Goal: Transaction & Acquisition: Book appointment/travel/reservation

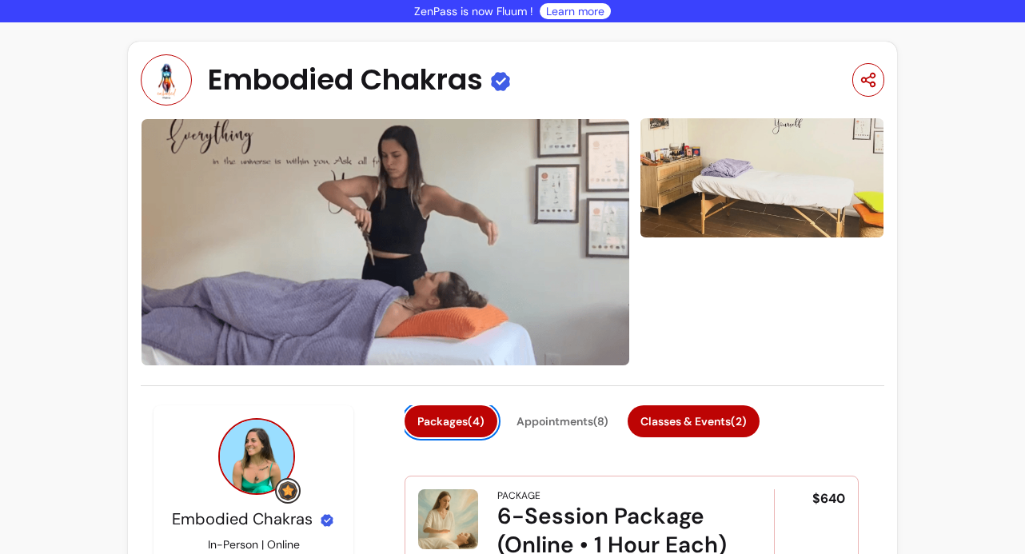
scroll to position [88, 0]
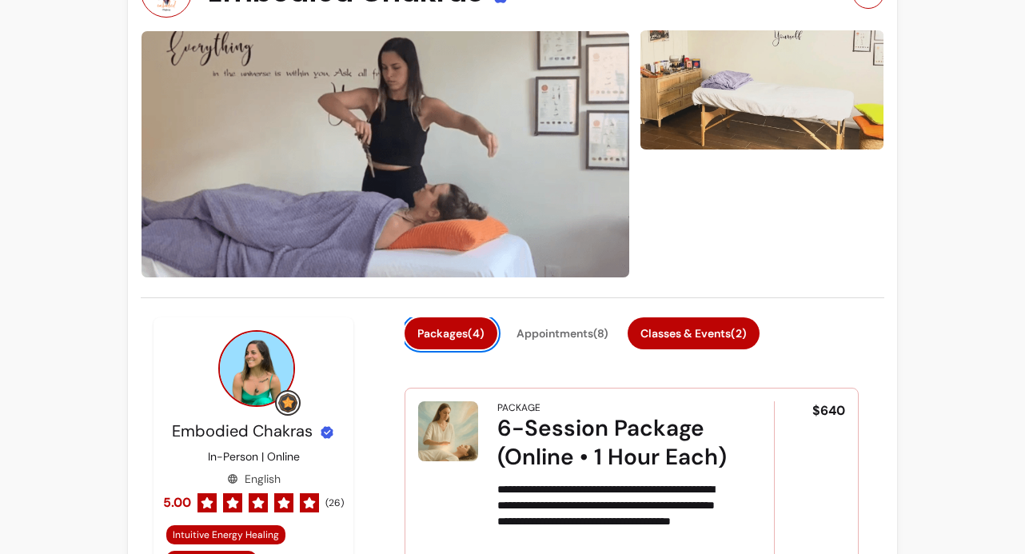
click at [694, 333] on button "Classes & Events ( 2 )" at bounding box center [694, 333] width 132 height 32
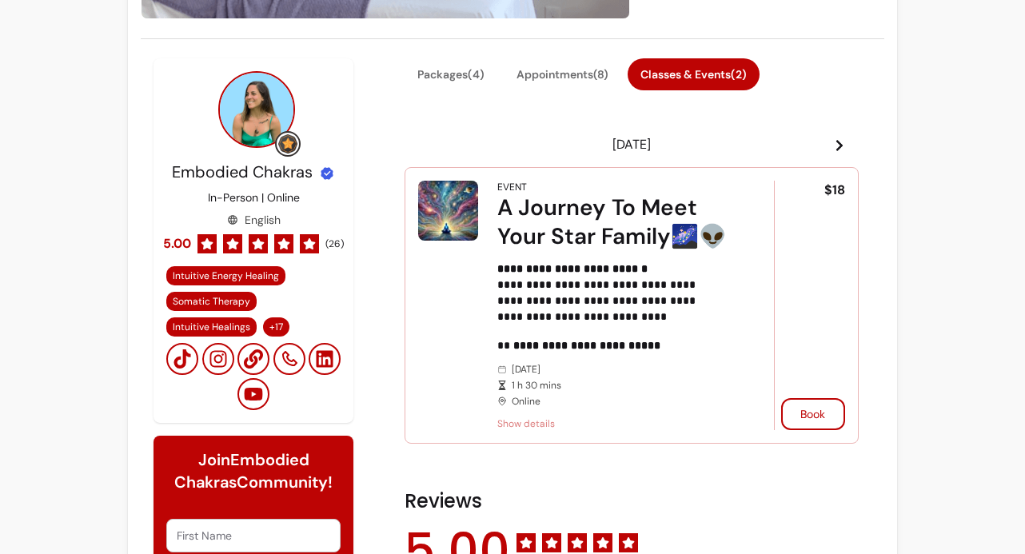
scroll to position [454, 0]
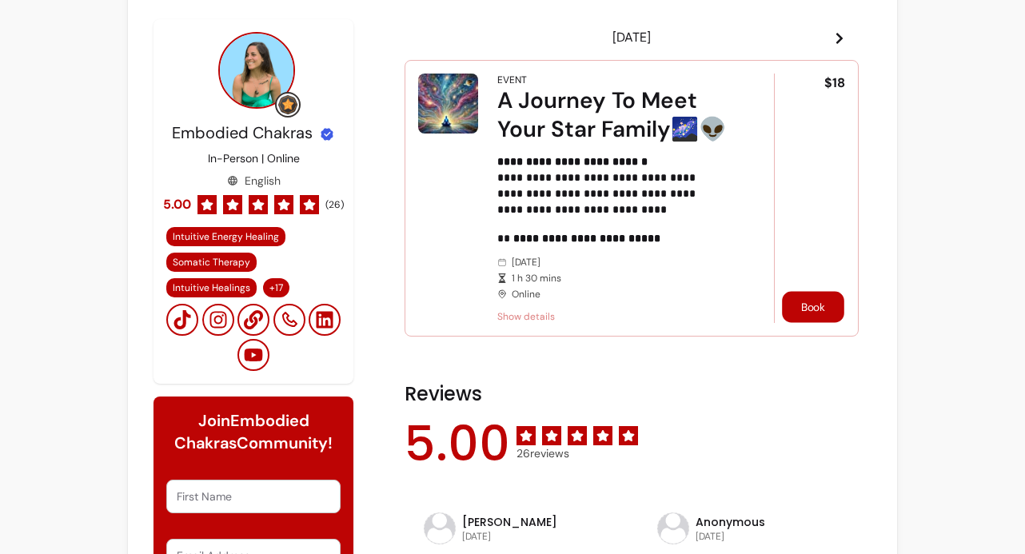
click at [805, 310] on button "Book" at bounding box center [813, 306] width 62 height 31
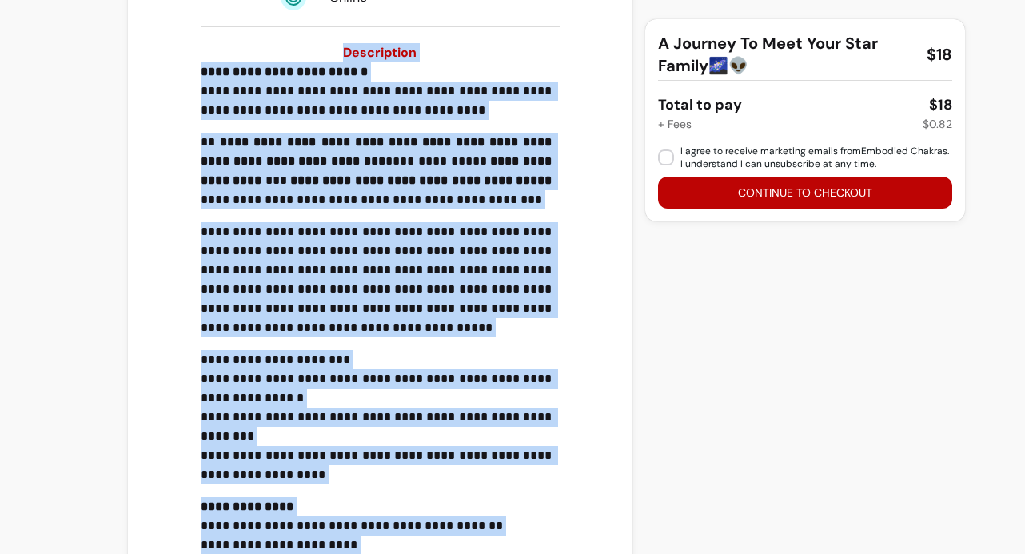
scroll to position [469, 0]
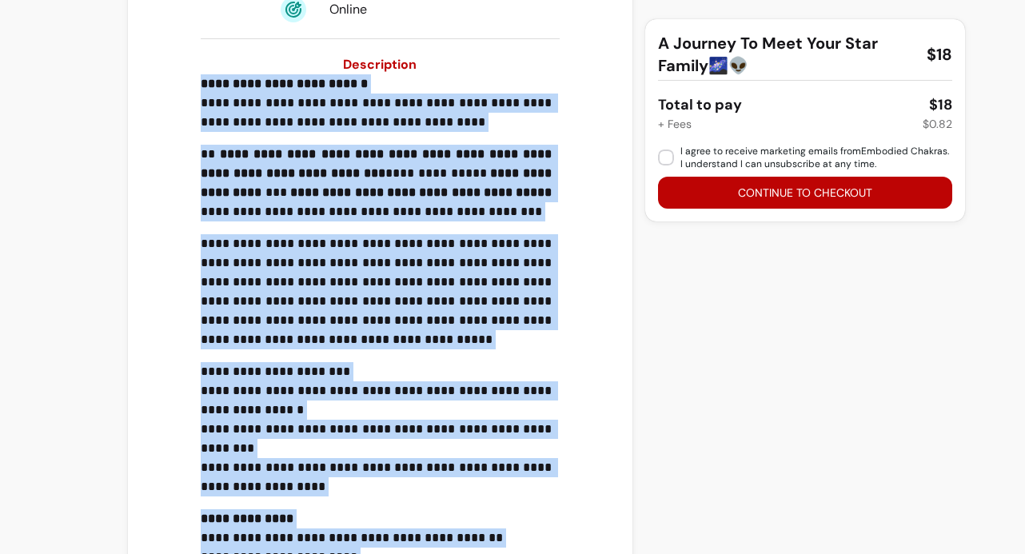
drag, startPoint x: 507, startPoint y: 474, endPoint x: 198, endPoint y: 88, distance: 494.4
click at [201, 88] on div "**********" at bounding box center [380, 374] width 359 height 601
copy div "**********"
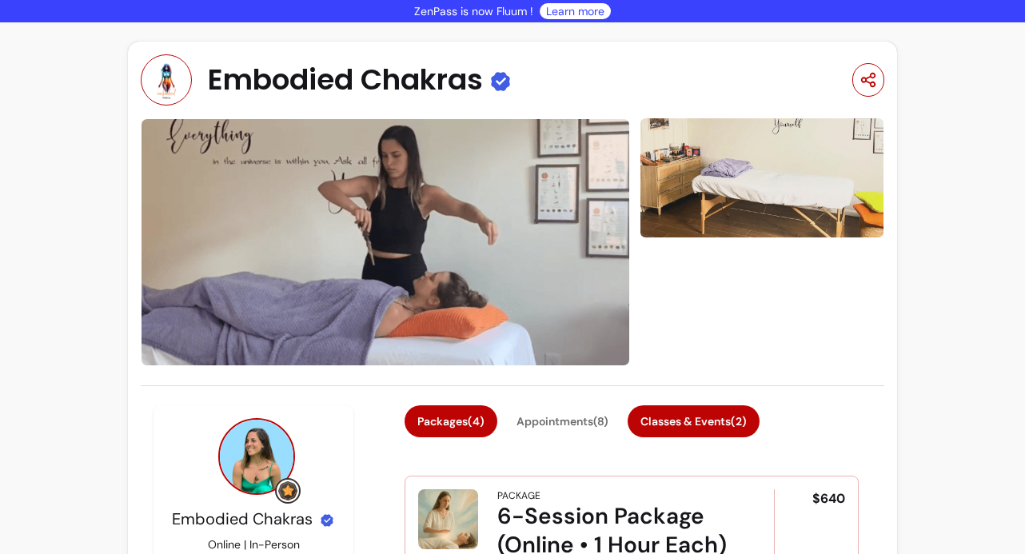
click at [676, 412] on button "Classes & Events ( 2 )" at bounding box center [694, 421] width 132 height 32
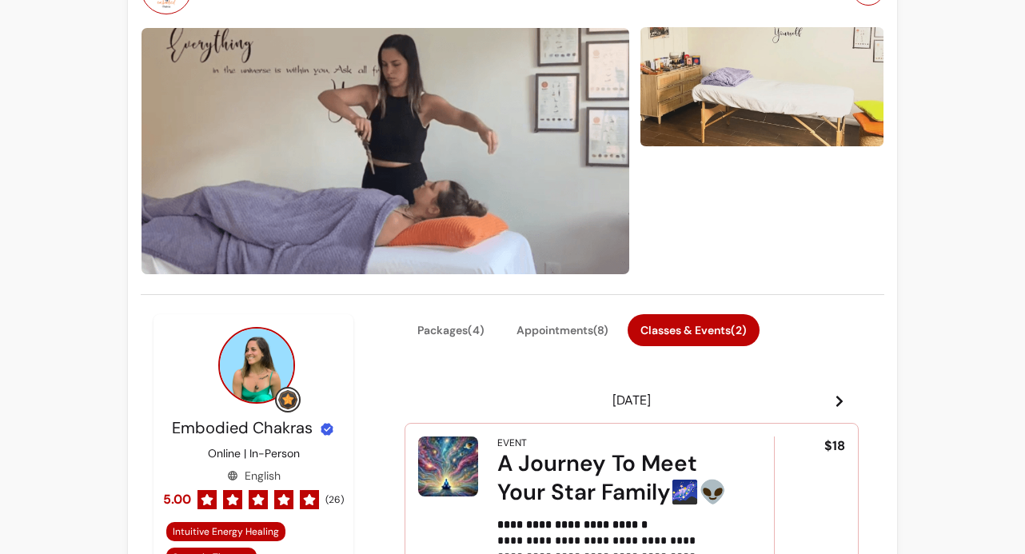
scroll to position [306, 0]
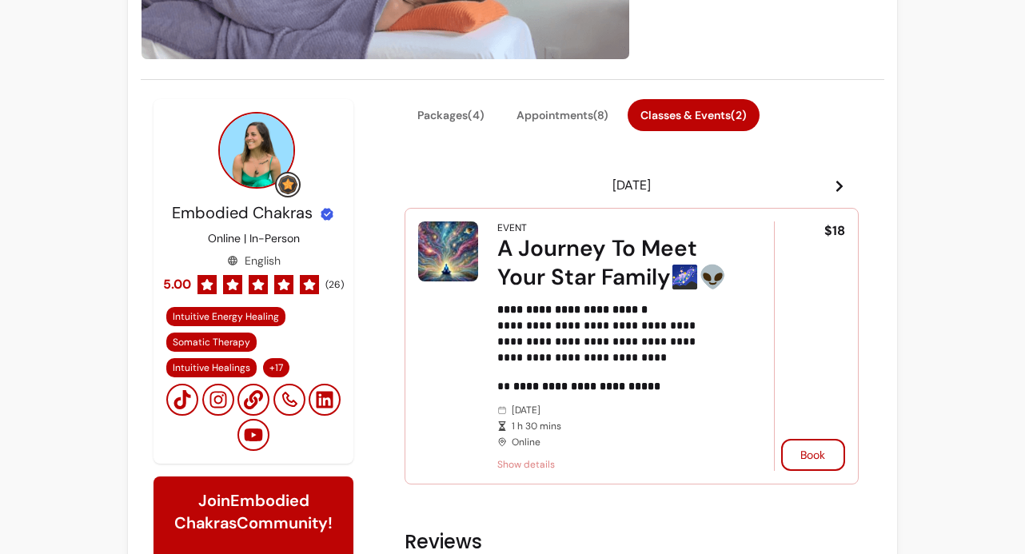
click at [836, 184] on icon at bounding box center [839, 186] width 6 height 11
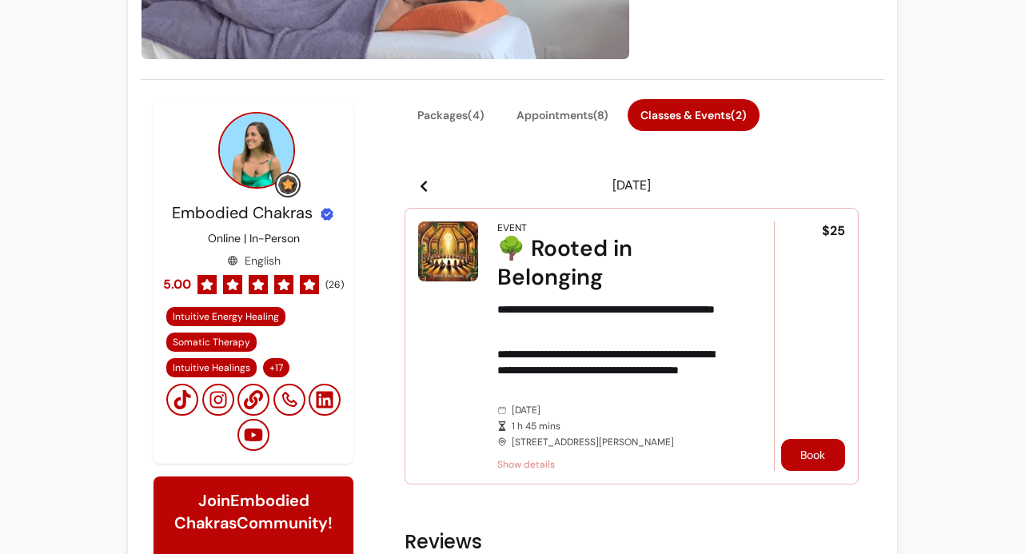
click at [808, 458] on button "Book" at bounding box center [813, 455] width 64 height 32
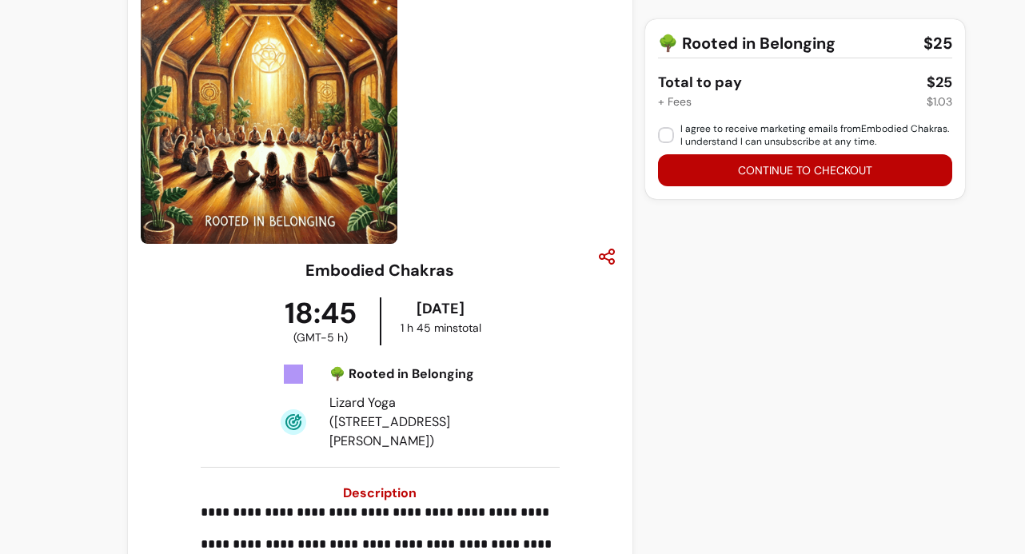
scroll to position [42, 0]
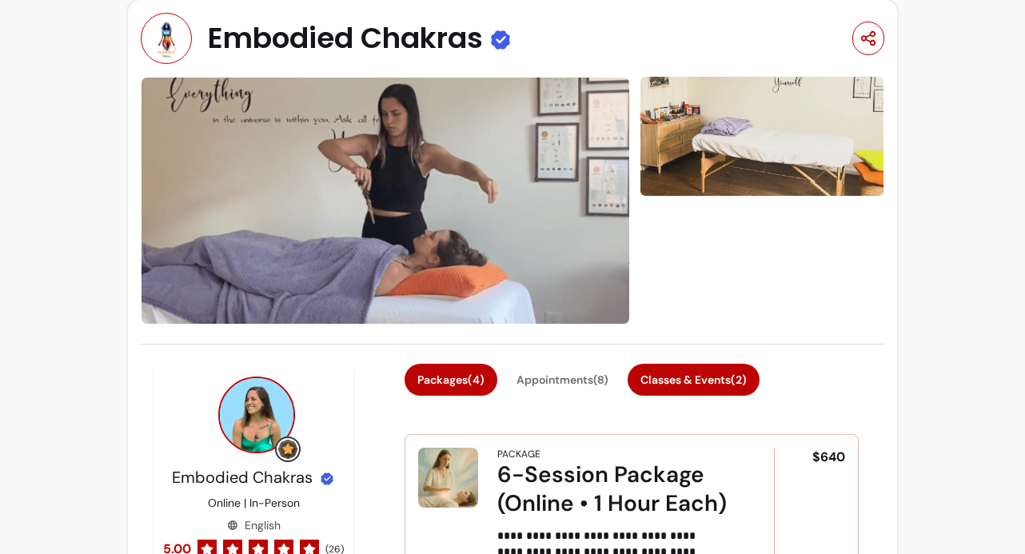
click at [758, 387] on button "Classes & Events ( 2 )" at bounding box center [694, 380] width 132 height 32
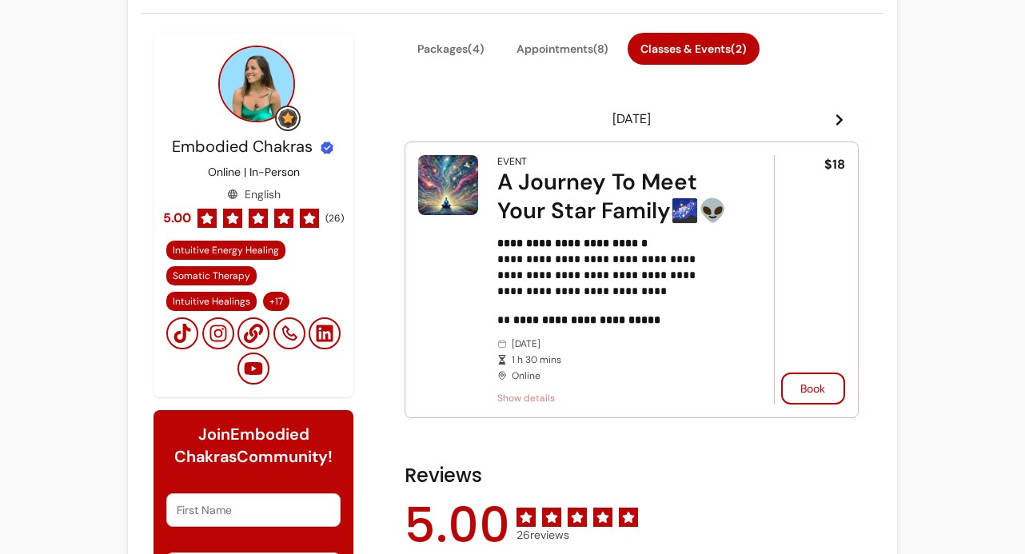
scroll to position [247, 0]
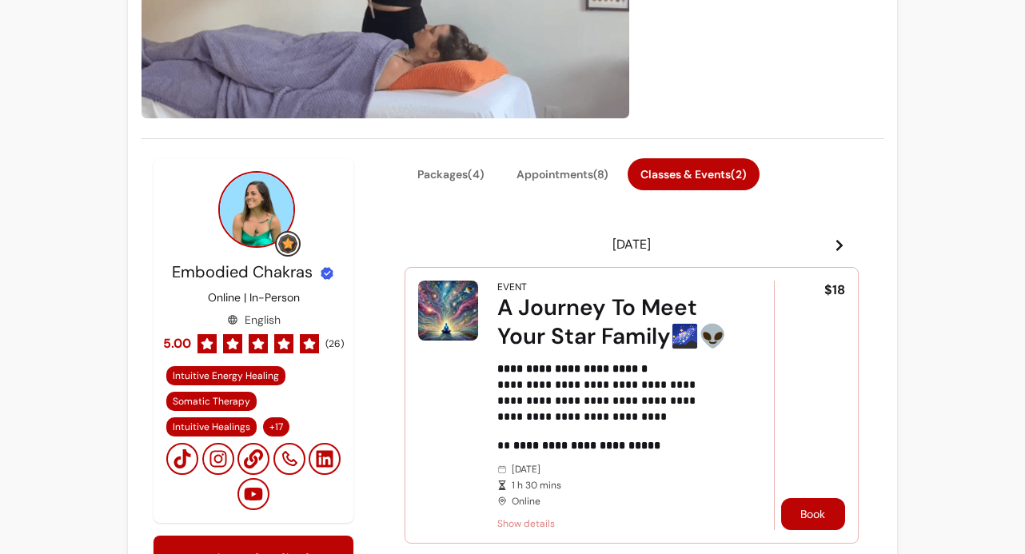
click at [802, 509] on button "Book" at bounding box center [813, 514] width 64 height 32
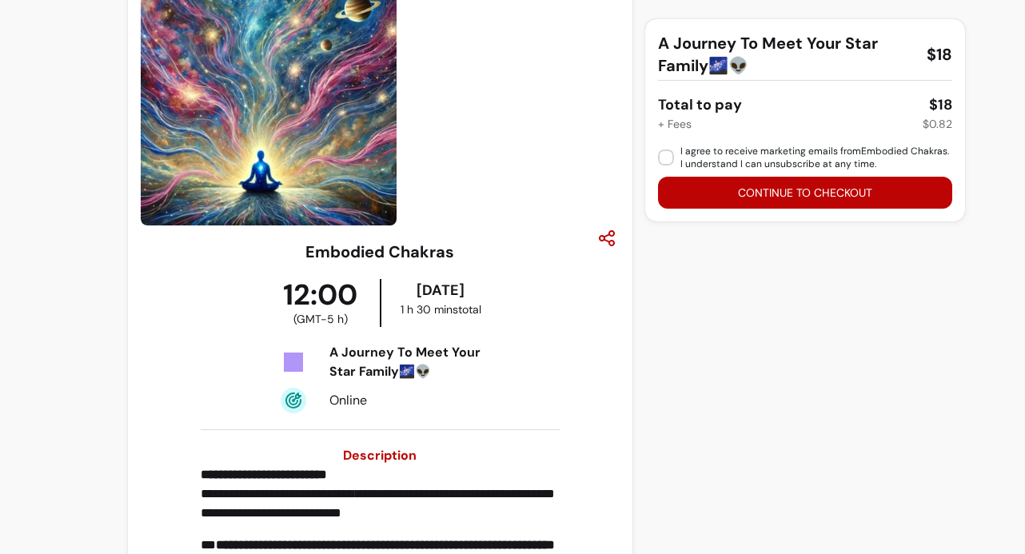
scroll to position [42, 0]
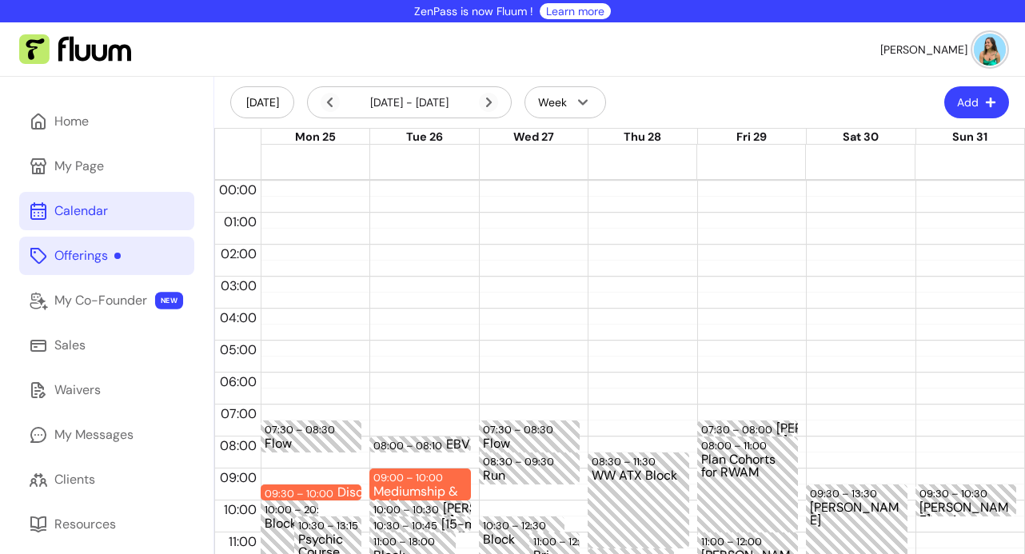
click at [96, 249] on div "Offerings" at bounding box center [87, 255] width 66 height 19
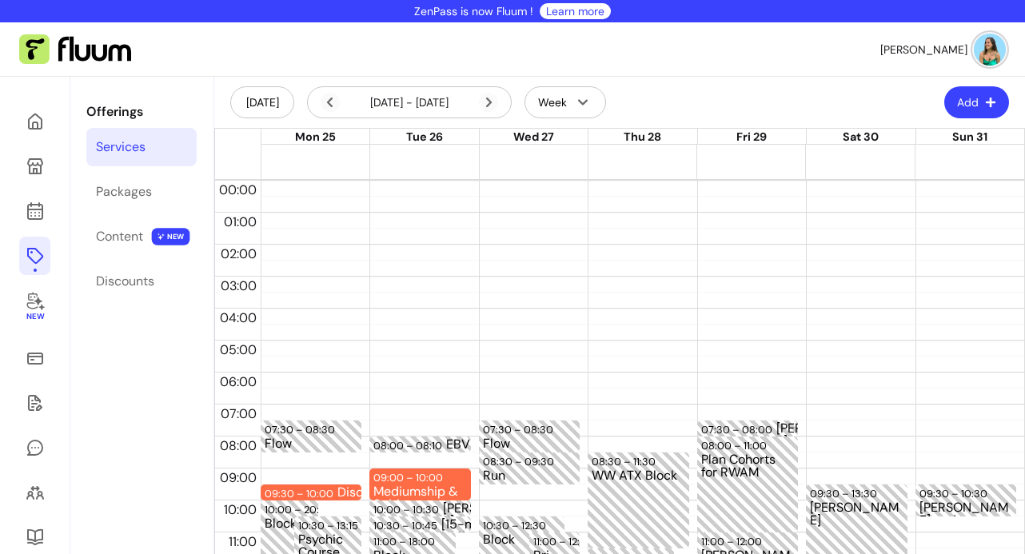
click at [125, 150] on div "Services" at bounding box center [121, 147] width 50 height 19
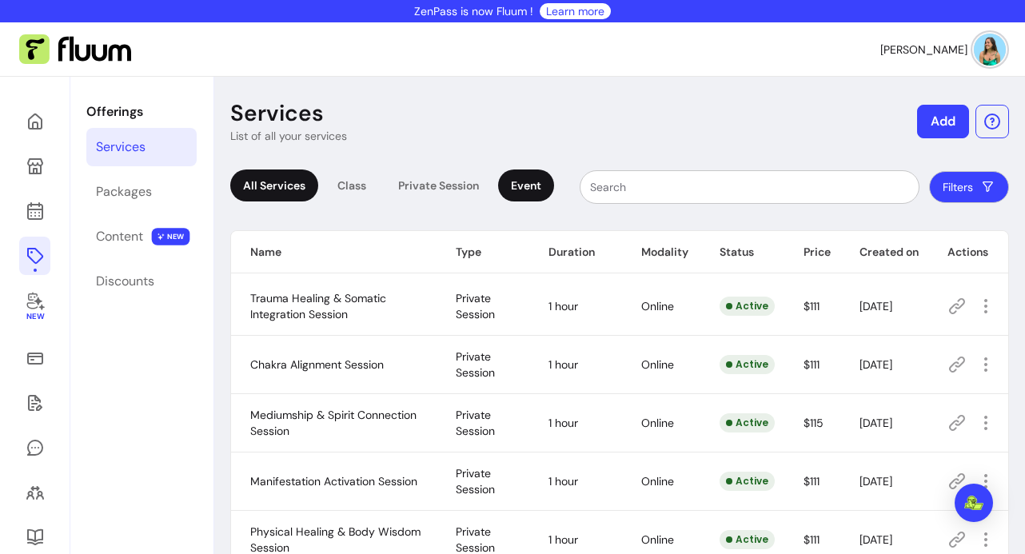
click at [526, 184] on div "Event" at bounding box center [526, 186] width 56 height 32
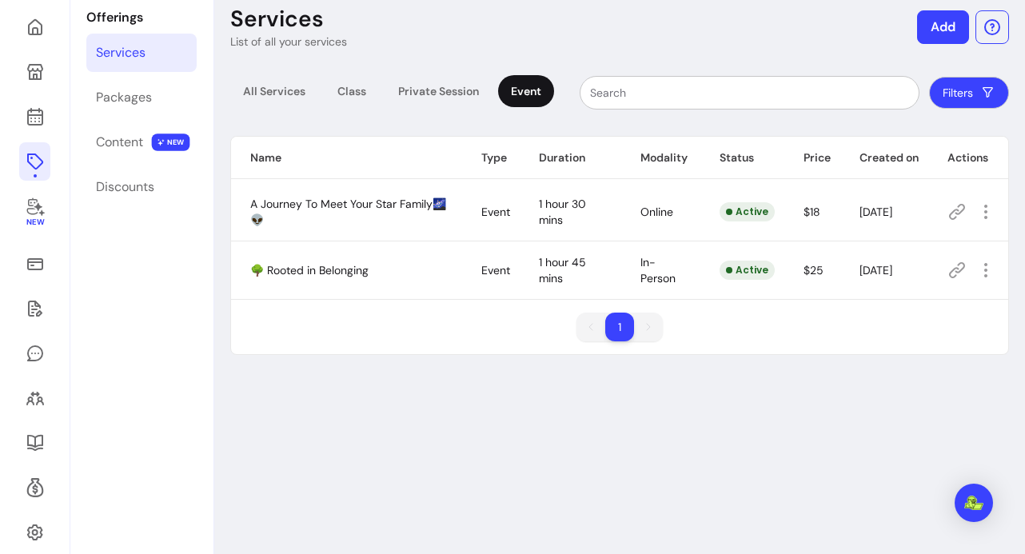
scroll to position [101, 0]
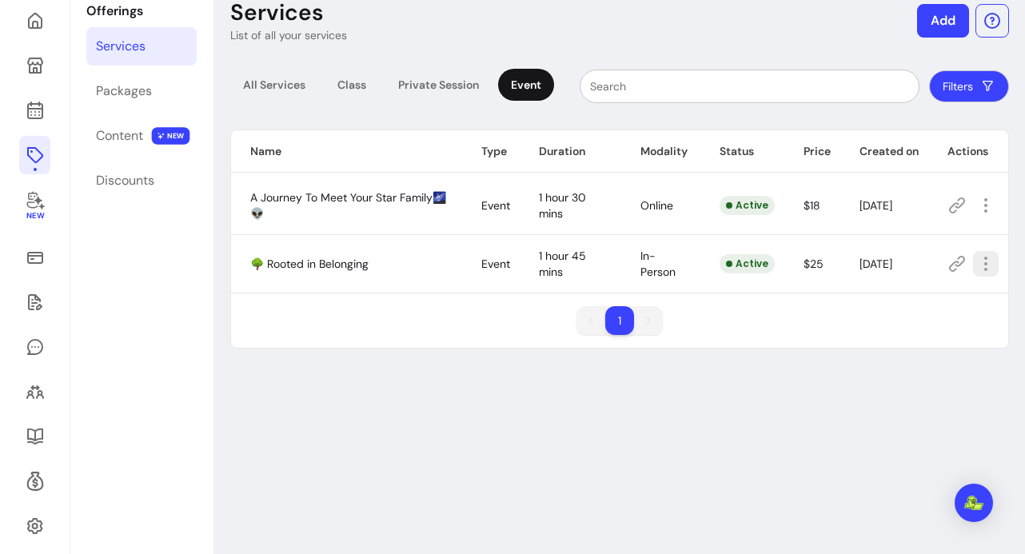
click at [976, 266] on icon "button" at bounding box center [985, 263] width 19 height 19
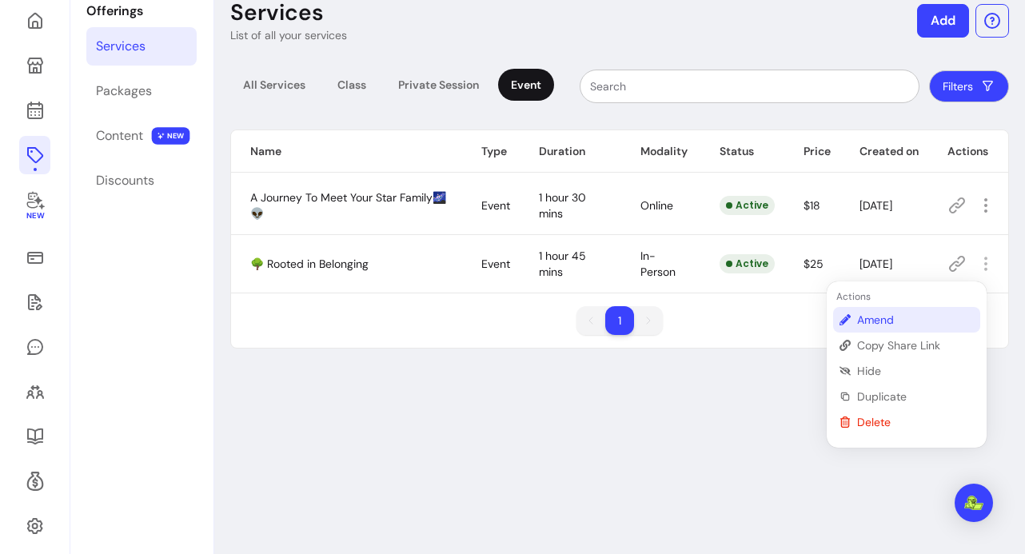
click at [876, 322] on span "Amend" at bounding box center [915, 320] width 117 height 16
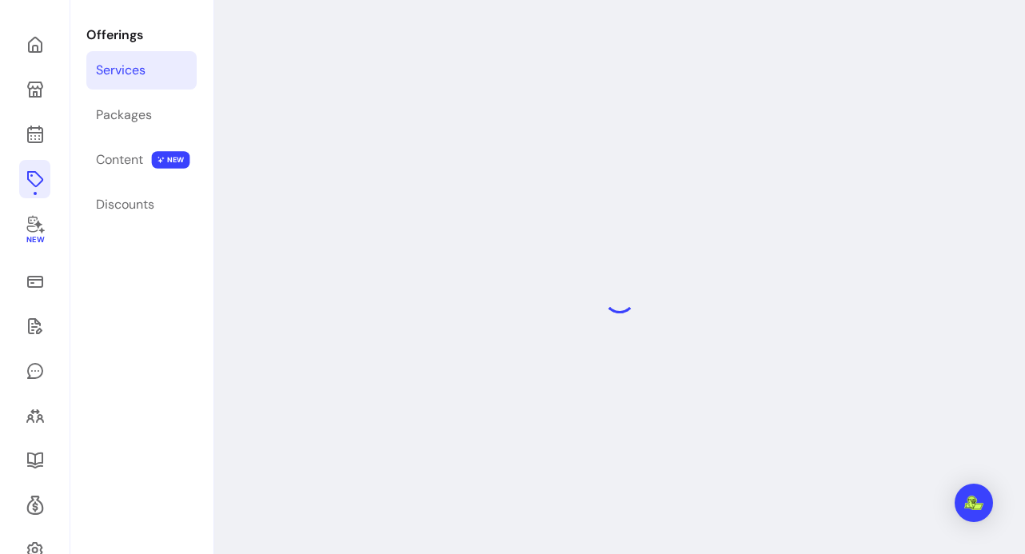
scroll to position [77, 0]
select select "***"
select select "**********"
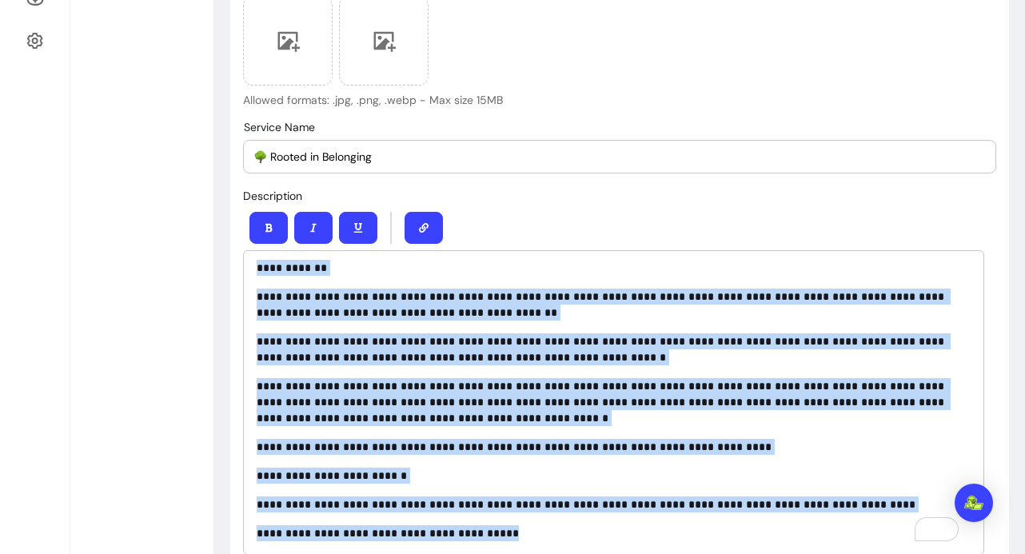
scroll to position [0, 0]
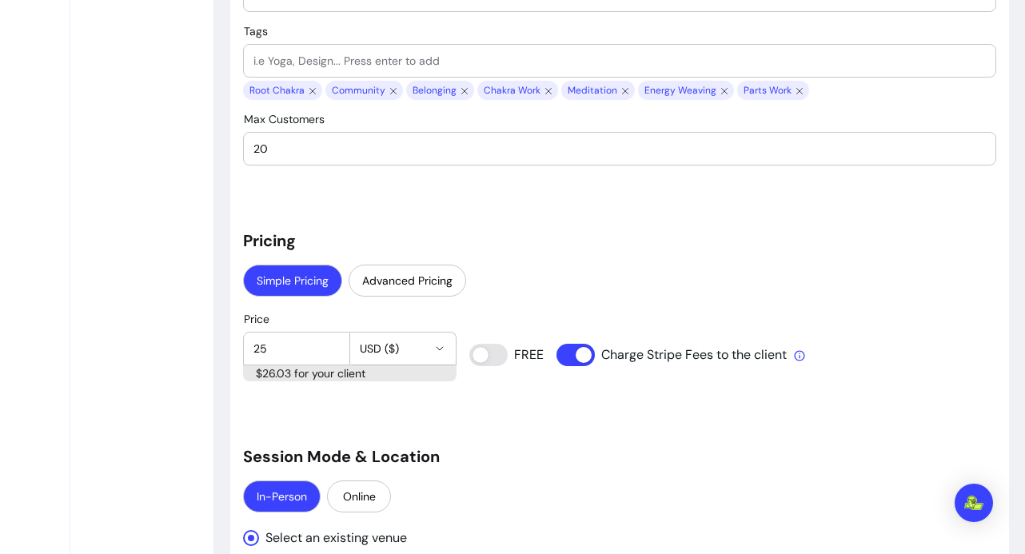
drag, startPoint x: 261, startPoint y: 304, endPoint x: 442, endPoint y: 325, distance: 182.8
click at [443, 325] on div "**********" at bounding box center [619, 494] width 753 height 3144
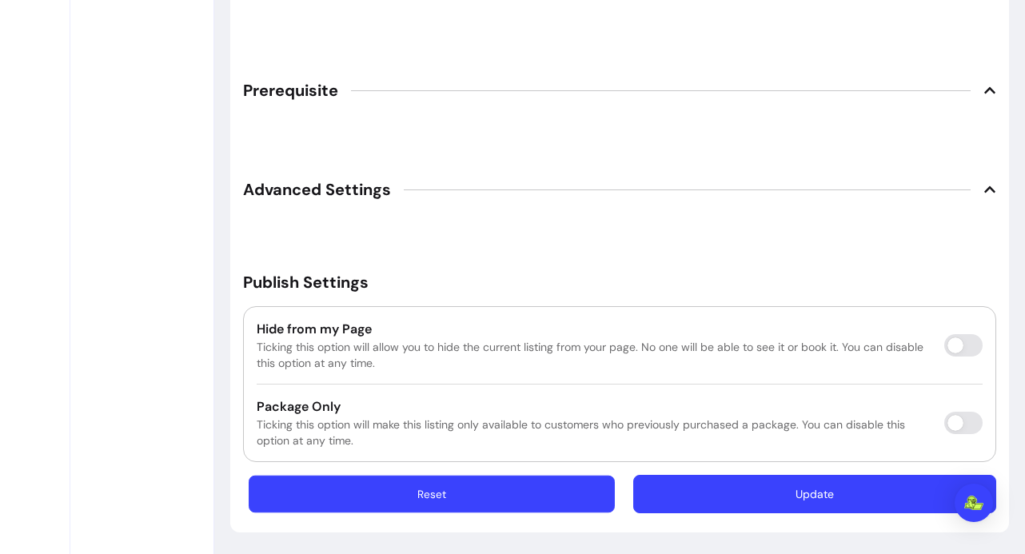
click at [412, 495] on button "Reset" at bounding box center [432, 495] width 366 height 38
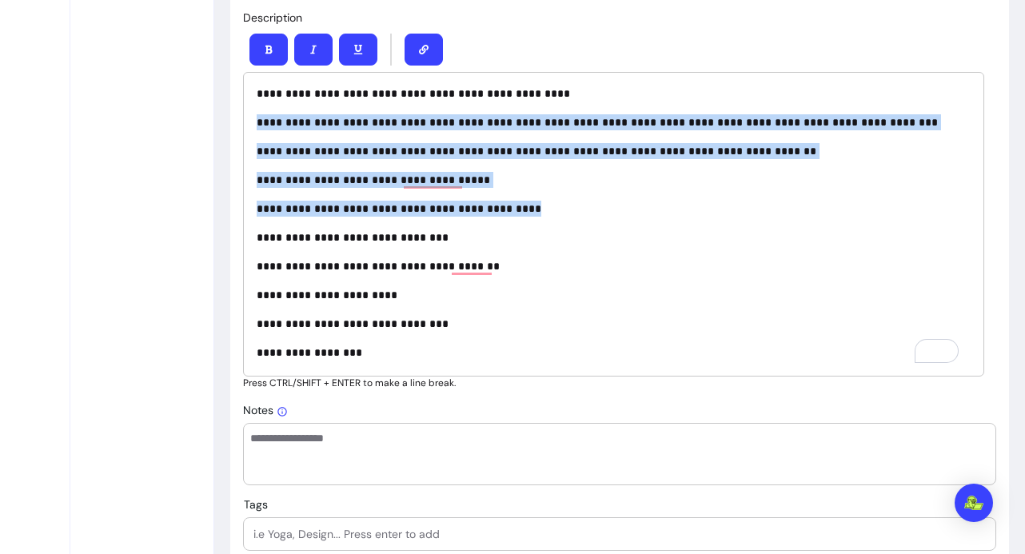
drag, startPoint x: 518, startPoint y: 212, endPoint x: 259, endPoint y: 118, distance: 275.7
click at [259, 118] on div "**********" at bounding box center [613, 224] width 741 height 305
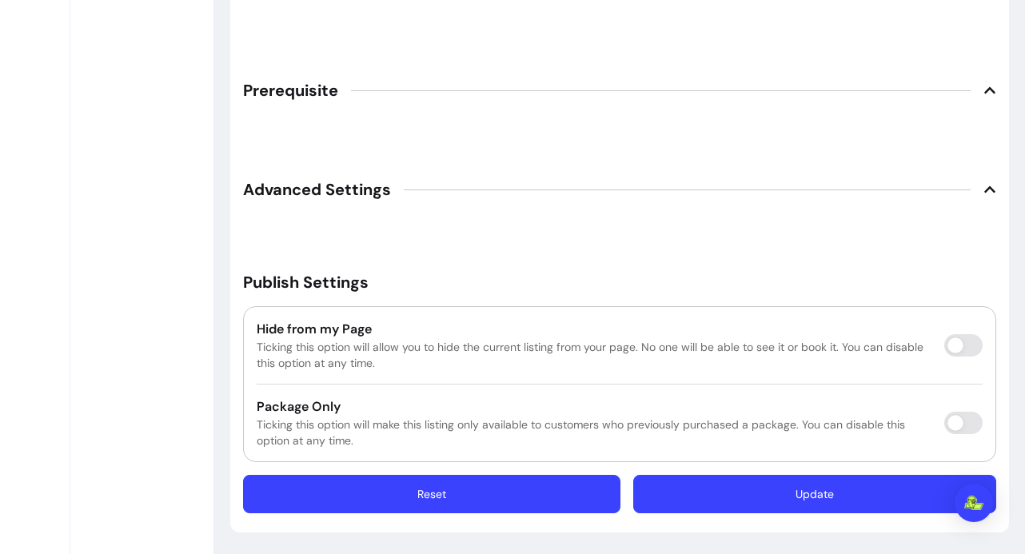
click at [486, 494] on button "Reset" at bounding box center [431, 494] width 377 height 38
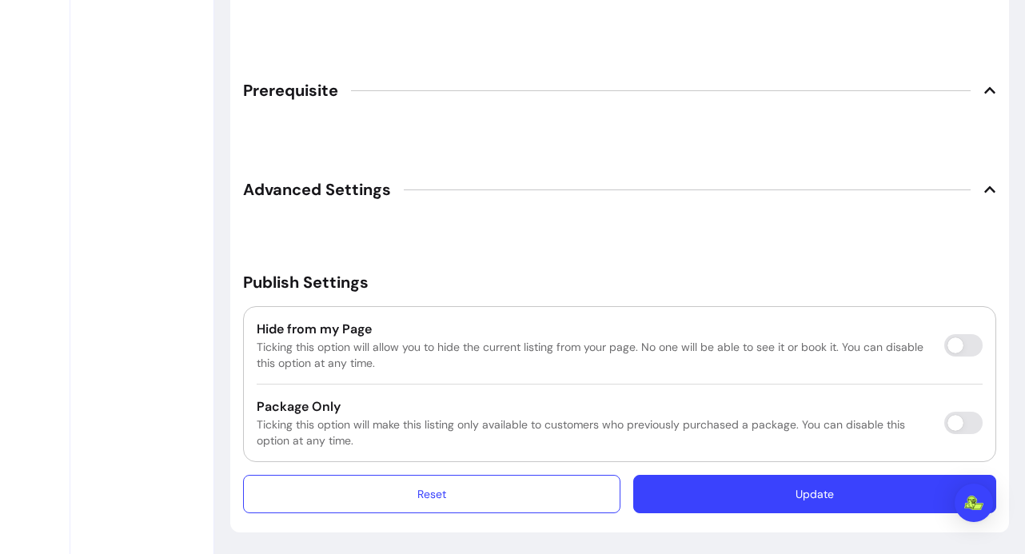
scroll to position [2223, 0]
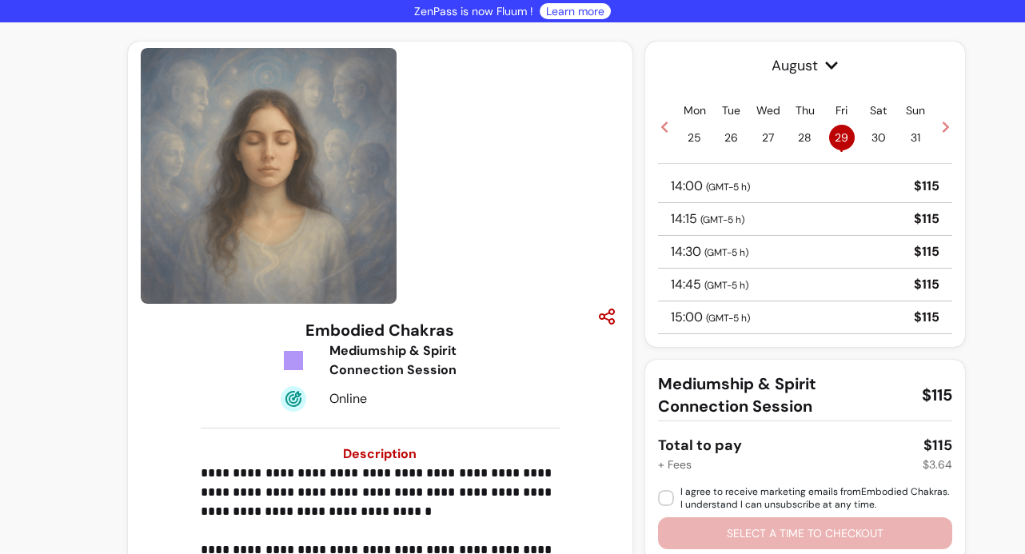
scroll to position [130, 0]
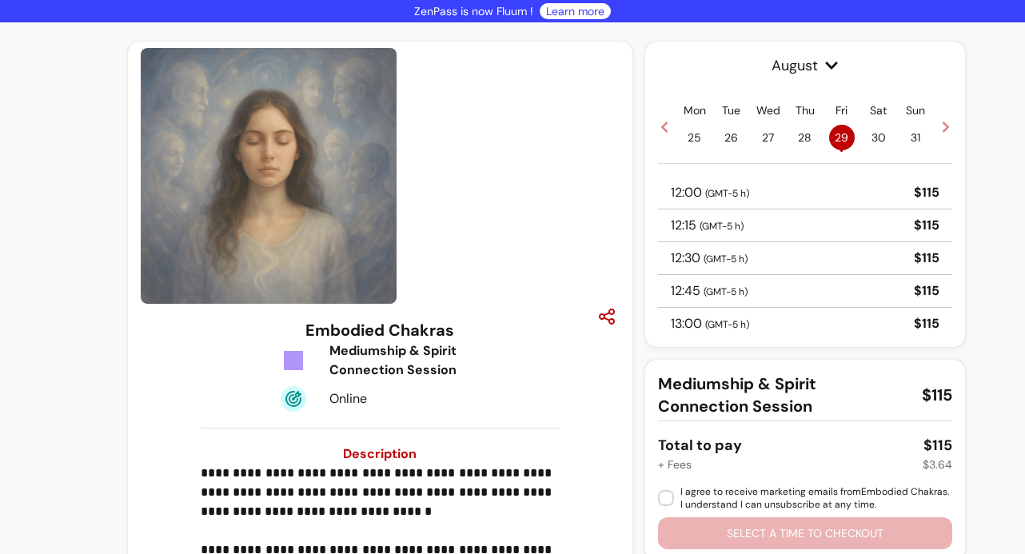
click at [940, 131] on icon at bounding box center [946, 127] width 13 height 13
click at [664, 128] on div "Mon 1 • Tue 2 • Wed 3 • Thu 4 • Fri 5 • Sat 6 Sun 7" at bounding box center [805, 126] width 294 height 48
click at [659, 128] on icon at bounding box center [664, 127] width 13 height 13
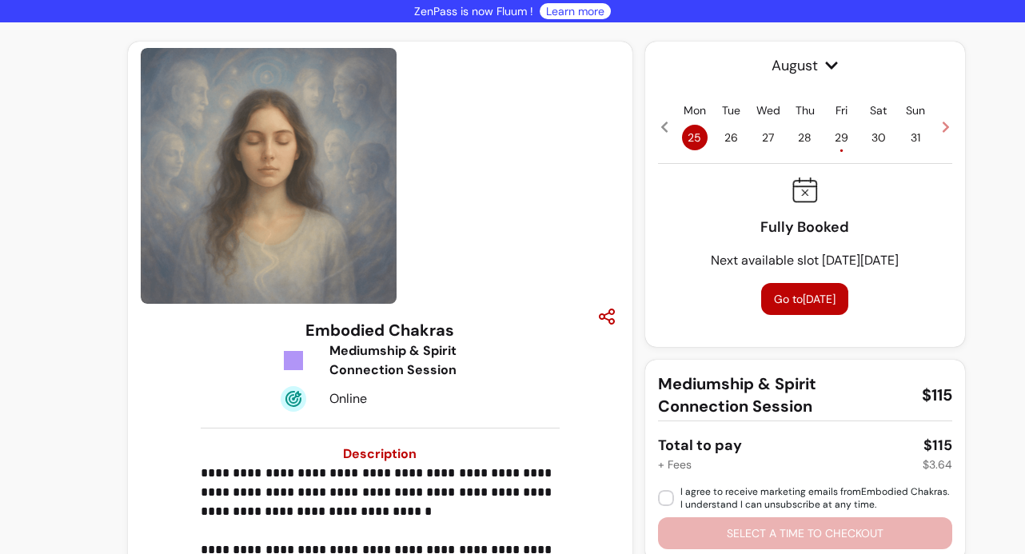
click at [831, 142] on span "29 •" at bounding box center [842, 138] width 26 height 26
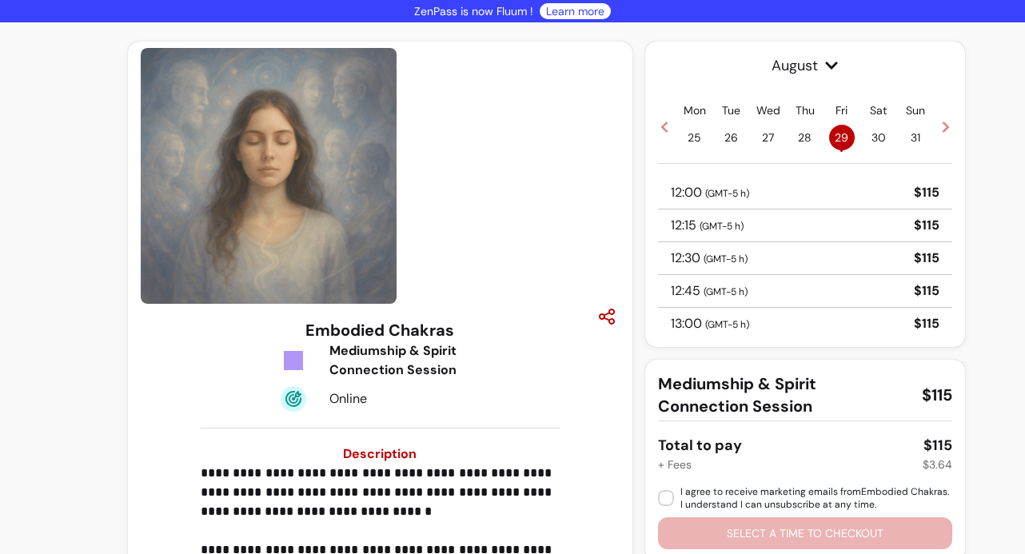
click at [696, 195] on p "12:00 ( GMT-5 h )" at bounding box center [710, 192] width 78 height 19
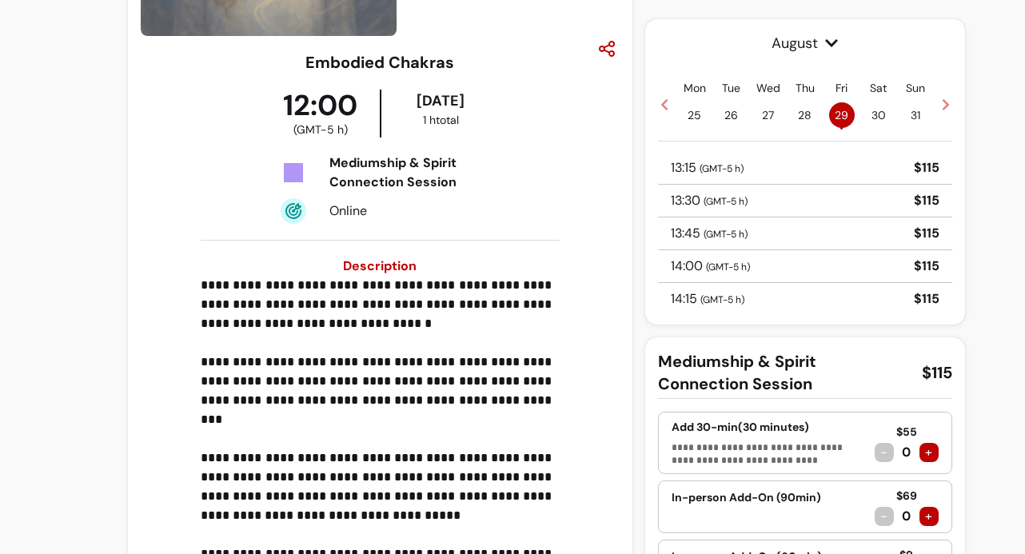
scroll to position [450, 0]
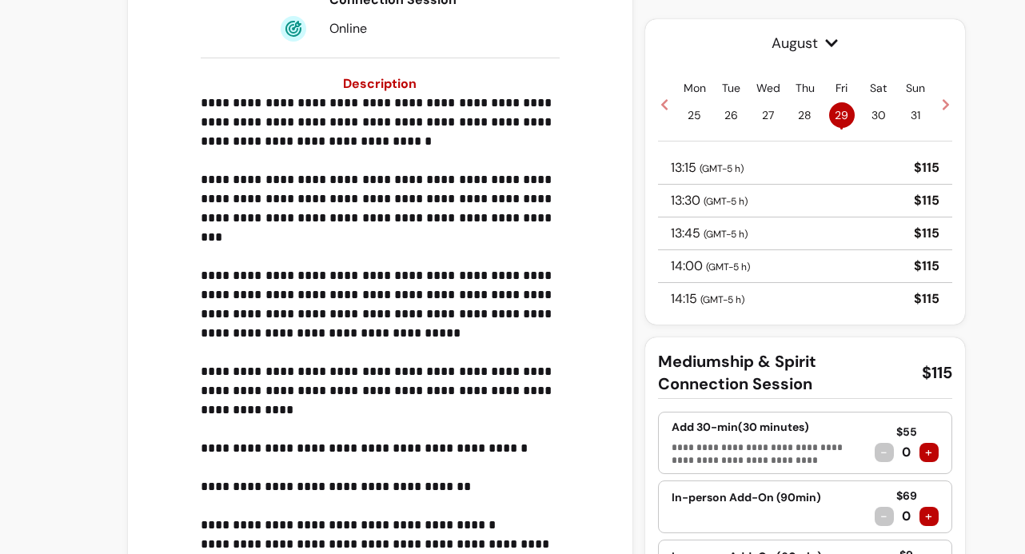
click at [111, 354] on div "**********" at bounding box center [512, 194] width 1025 height 1244
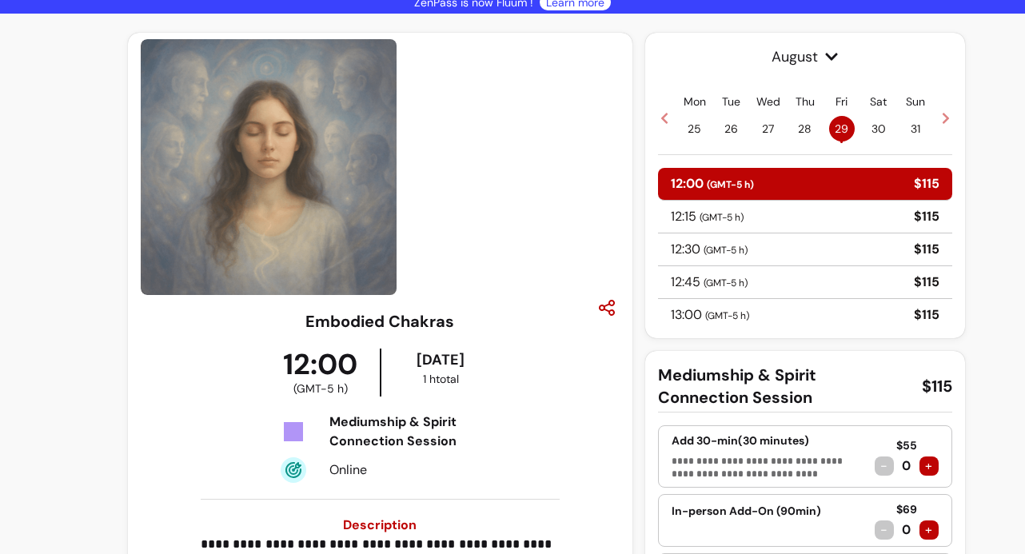
scroll to position [0, 0]
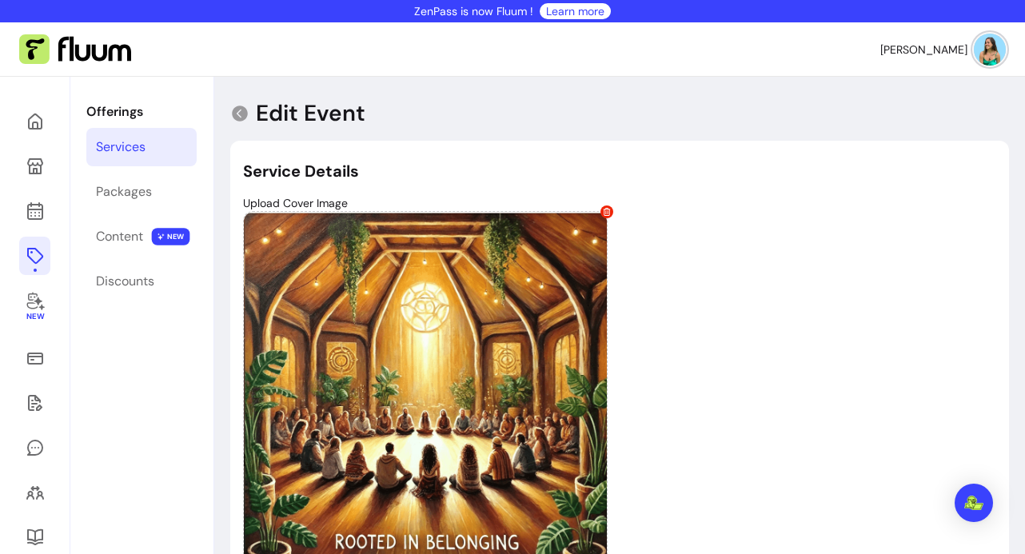
select select "***"
select select "**********"
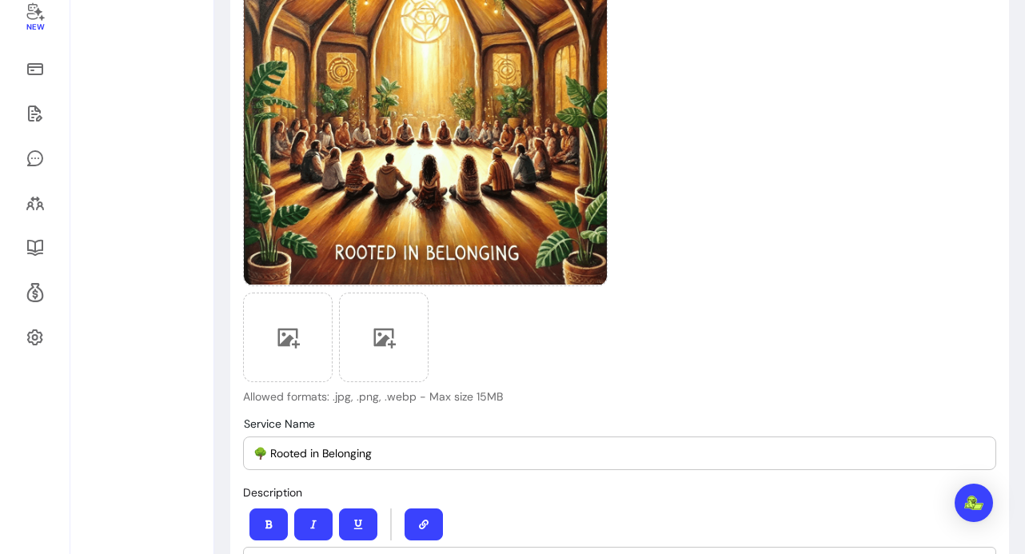
scroll to position [10, 0]
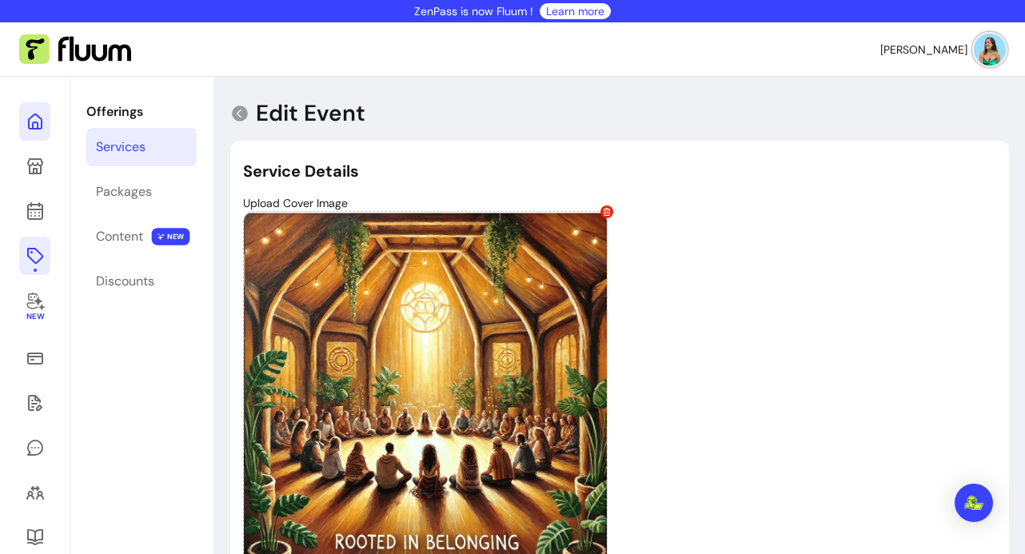
click at [34, 122] on icon at bounding box center [161, 100] width 271 height 228
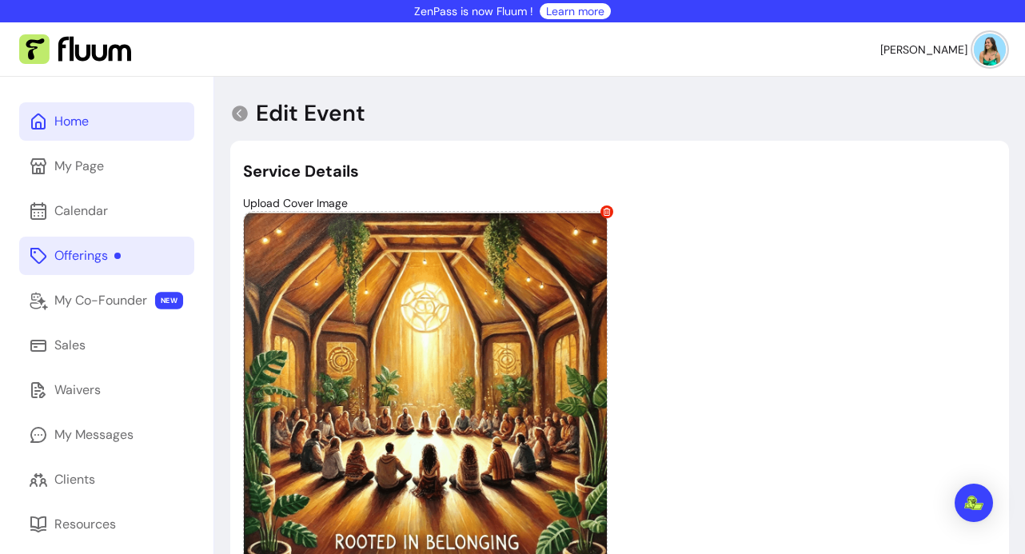
click at [73, 122] on div "Home" at bounding box center [71, 121] width 34 height 19
click at [114, 127] on link "Home" at bounding box center [106, 121] width 175 height 38
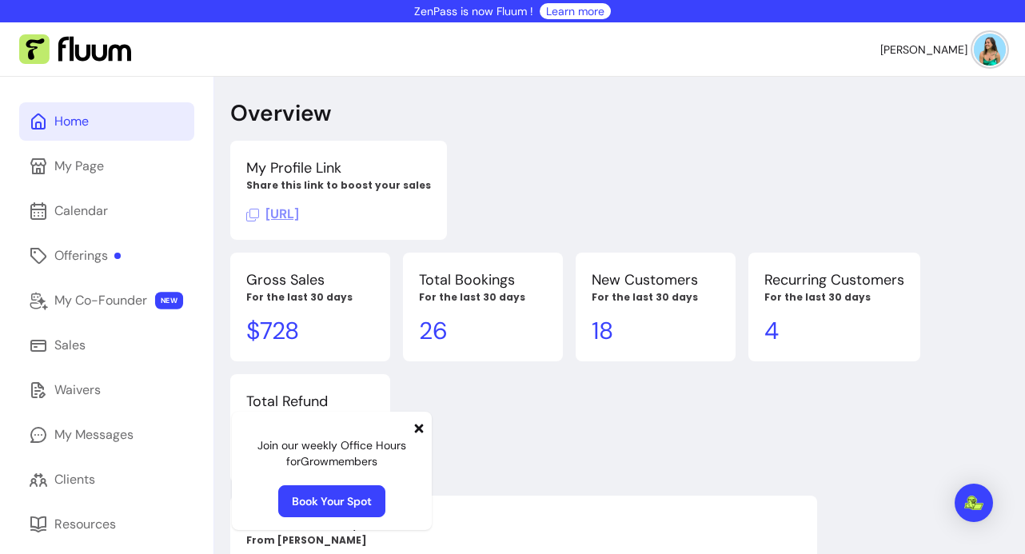
click at [254, 209] on icon at bounding box center [252, 215] width 13 height 13
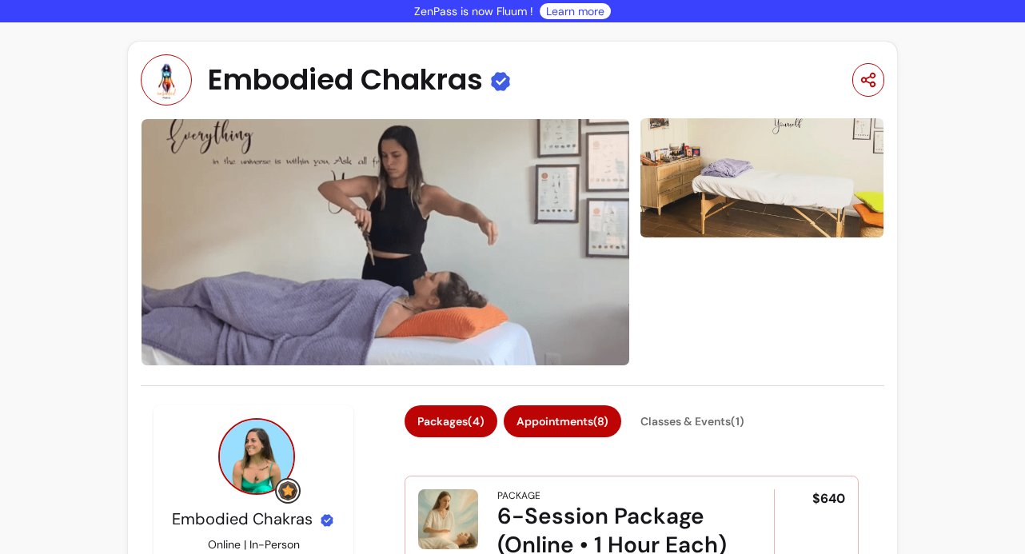
click at [595, 411] on button "Appointments ( 8 )" at bounding box center [563, 421] width 118 height 32
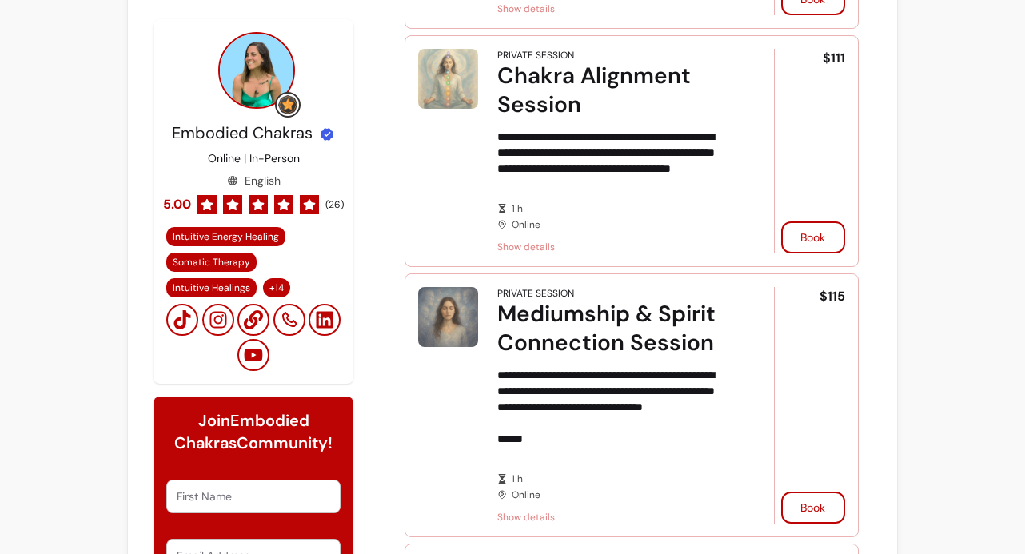
scroll to position [1160, 0]
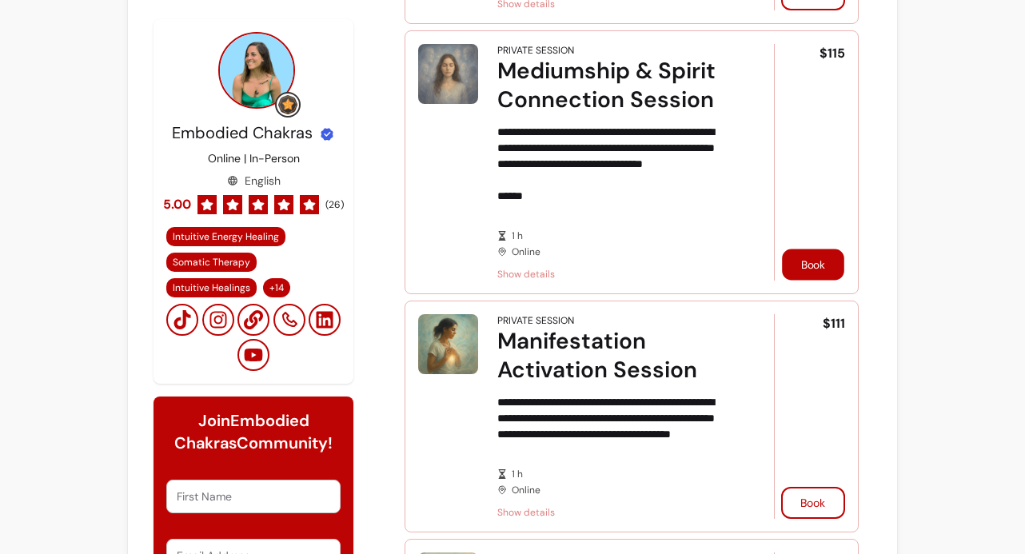
click at [800, 253] on button "Book" at bounding box center [813, 264] width 62 height 31
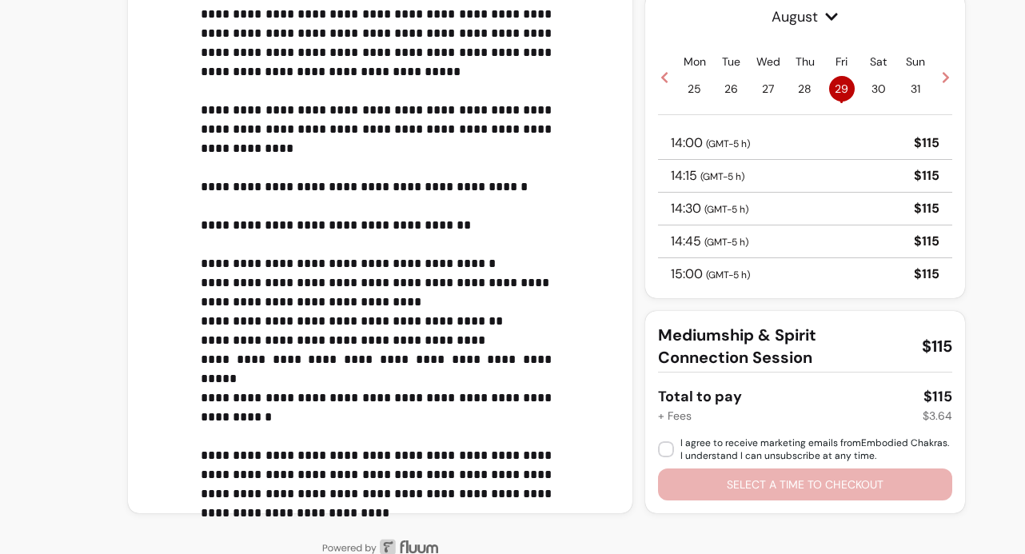
scroll to position [269, 0]
